Goal: Navigation & Orientation: Find specific page/section

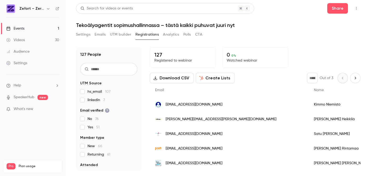
click at [34, 29] on link "Events 1" at bounding box center [33, 29] width 66 height 12
